Goal: Find specific page/section: Find specific page/section

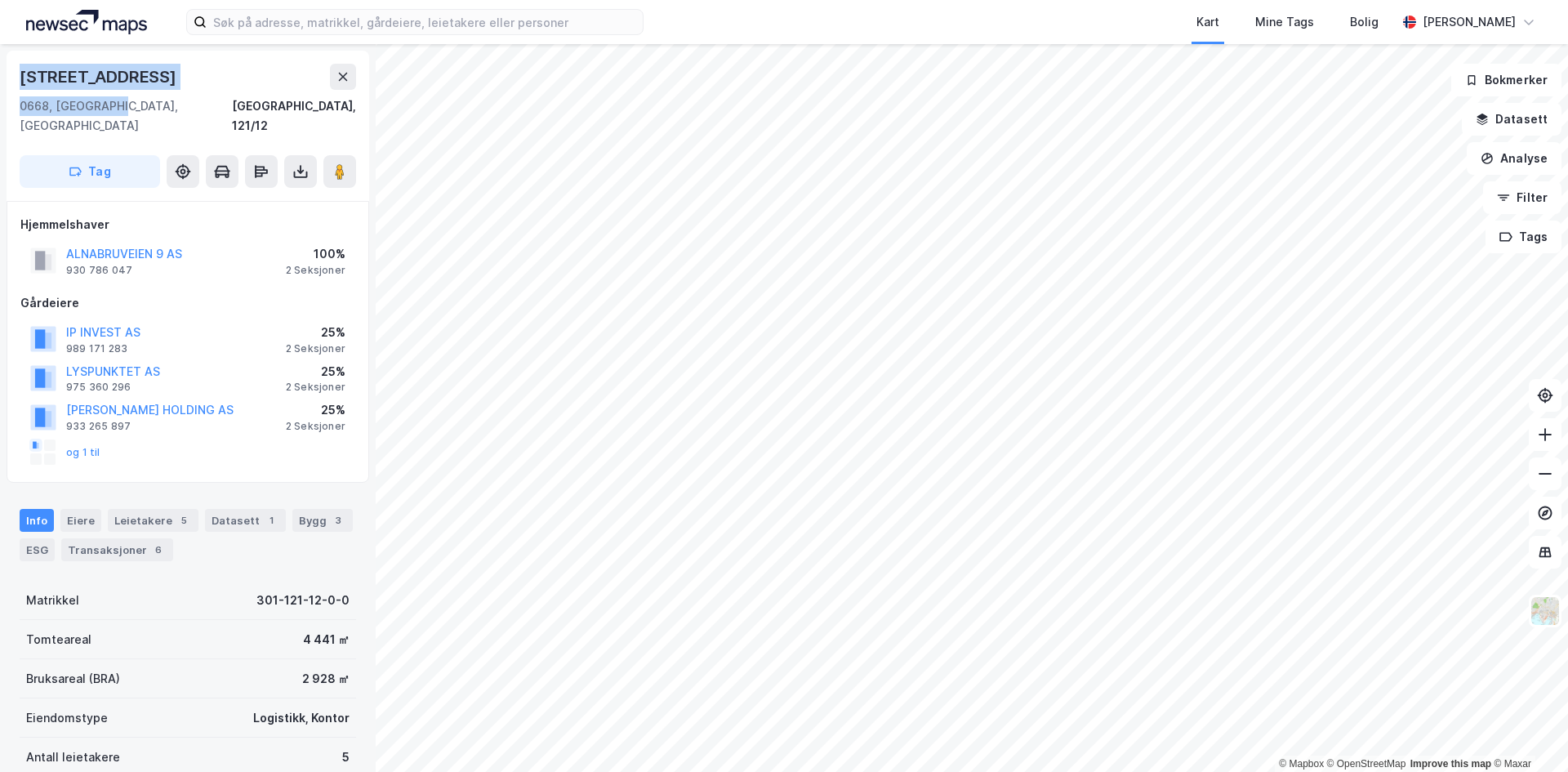
drag, startPoint x: 19, startPoint y: 72, endPoint x: 113, endPoint y: 103, distance: 99.0
click at [113, 103] on div "Alnabruveien 9 0668, Oslo, Oslo Oslo, 121/12 Tag" at bounding box center [188, 125] width 363 height 150
click at [113, 103] on div "0668, Oslo, Oslo Oslo, 121/12" at bounding box center [188, 115] width 337 height 40
drag, startPoint x: 111, startPoint y: 107, endPoint x: 30, endPoint y: 59, distance: 94.2
click at [30, 59] on div "Alnabruveien 9 0668, Oslo, Oslo Oslo, 121/12 Tag" at bounding box center [188, 125] width 363 height 150
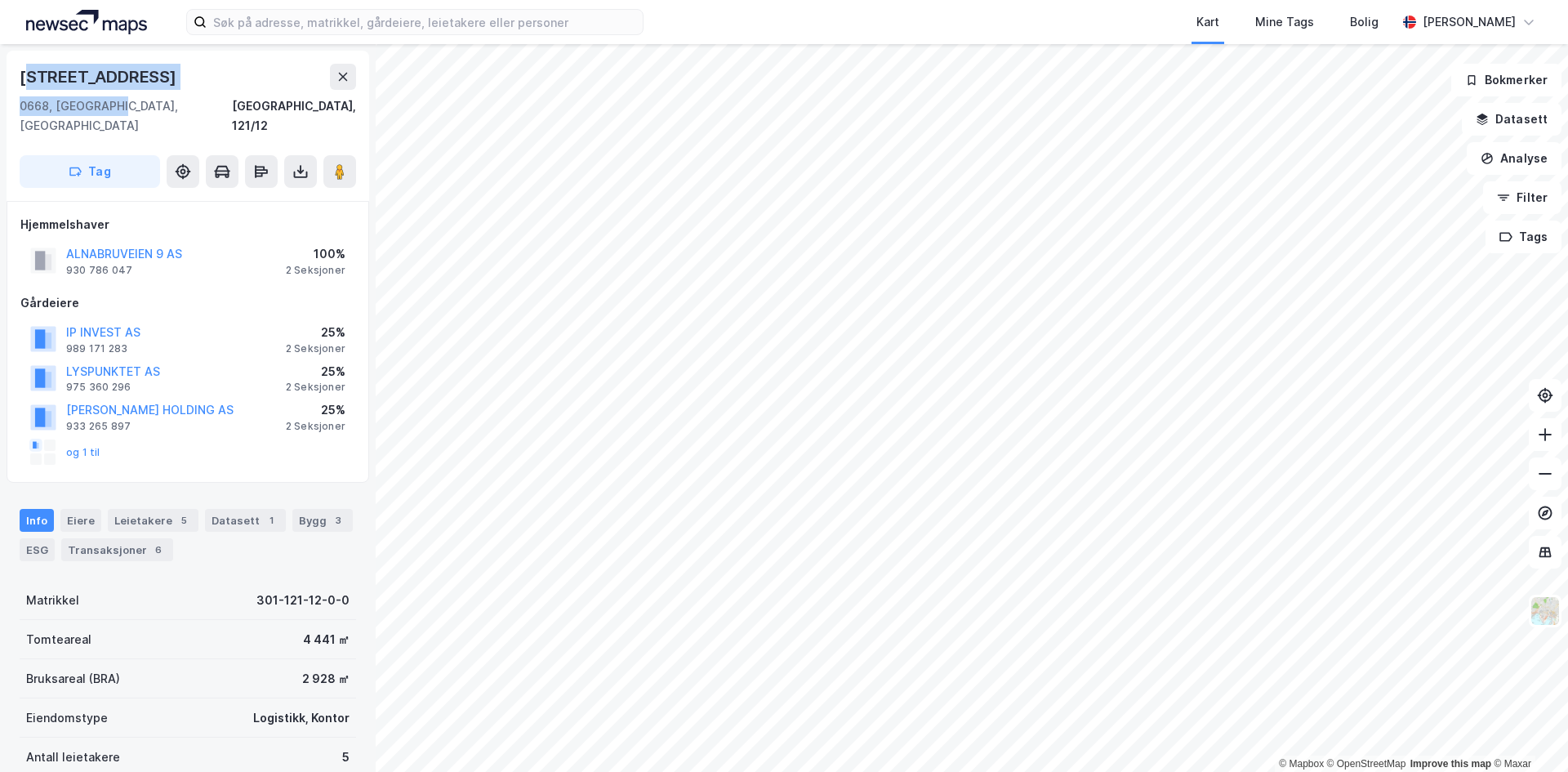
click at [30, 59] on div "Alnabruveien 9 0668, Oslo, Oslo Oslo, 121/12 Tag" at bounding box center [188, 125] width 363 height 150
drag, startPoint x: 19, startPoint y: 71, endPoint x: 125, endPoint y: 113, distance: 114.0
click at [125, 113] on div "Alnabruveien 9 0668, Oslo, Oslo Oslo, 121/12 Tag" at bounding box center [188, 125] width 363 height 150
click at [125, 113] on div "0668, Oslo, Oslo Oslo, 121/12" at bounding box center [188, 115] width 337 height 40
